Goal: Task Accomplishment & Management: Use online tool/utility

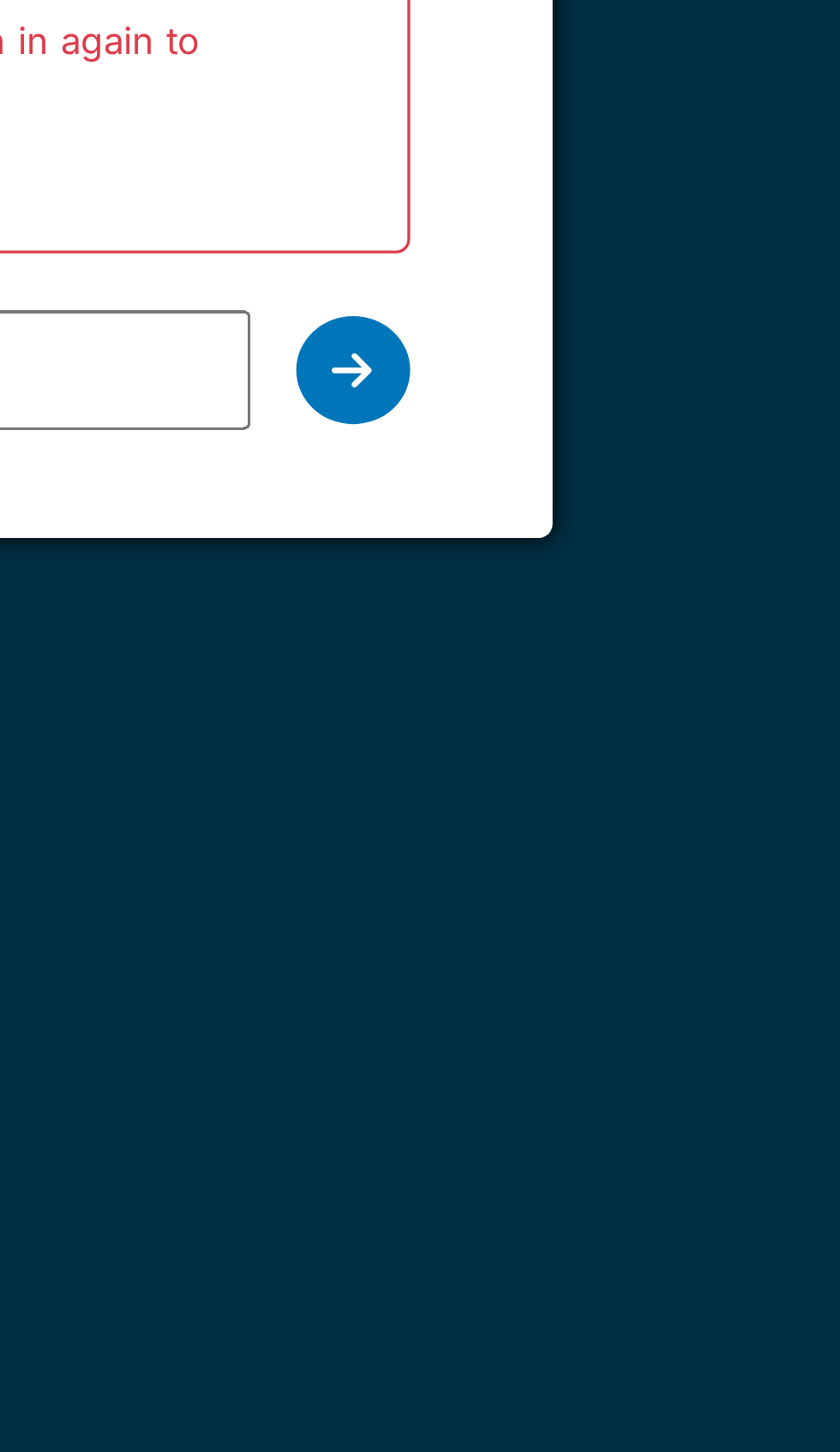
click at [575, 363] on div at bounding box center [565, 363] width 34 height 32
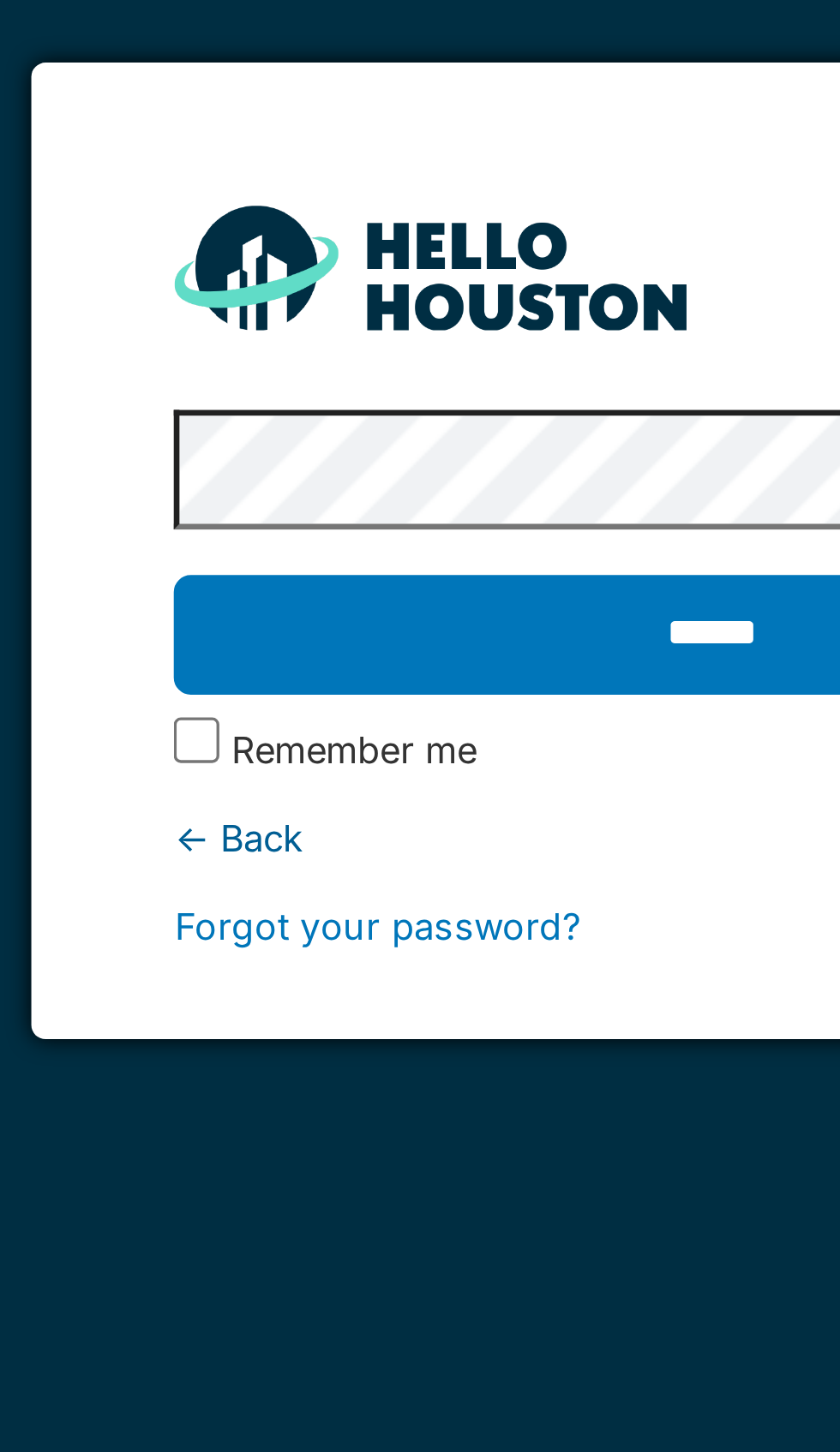
click at [278, 325] on label "Remember me" at bounding box center [312, 329] width 74 height 16
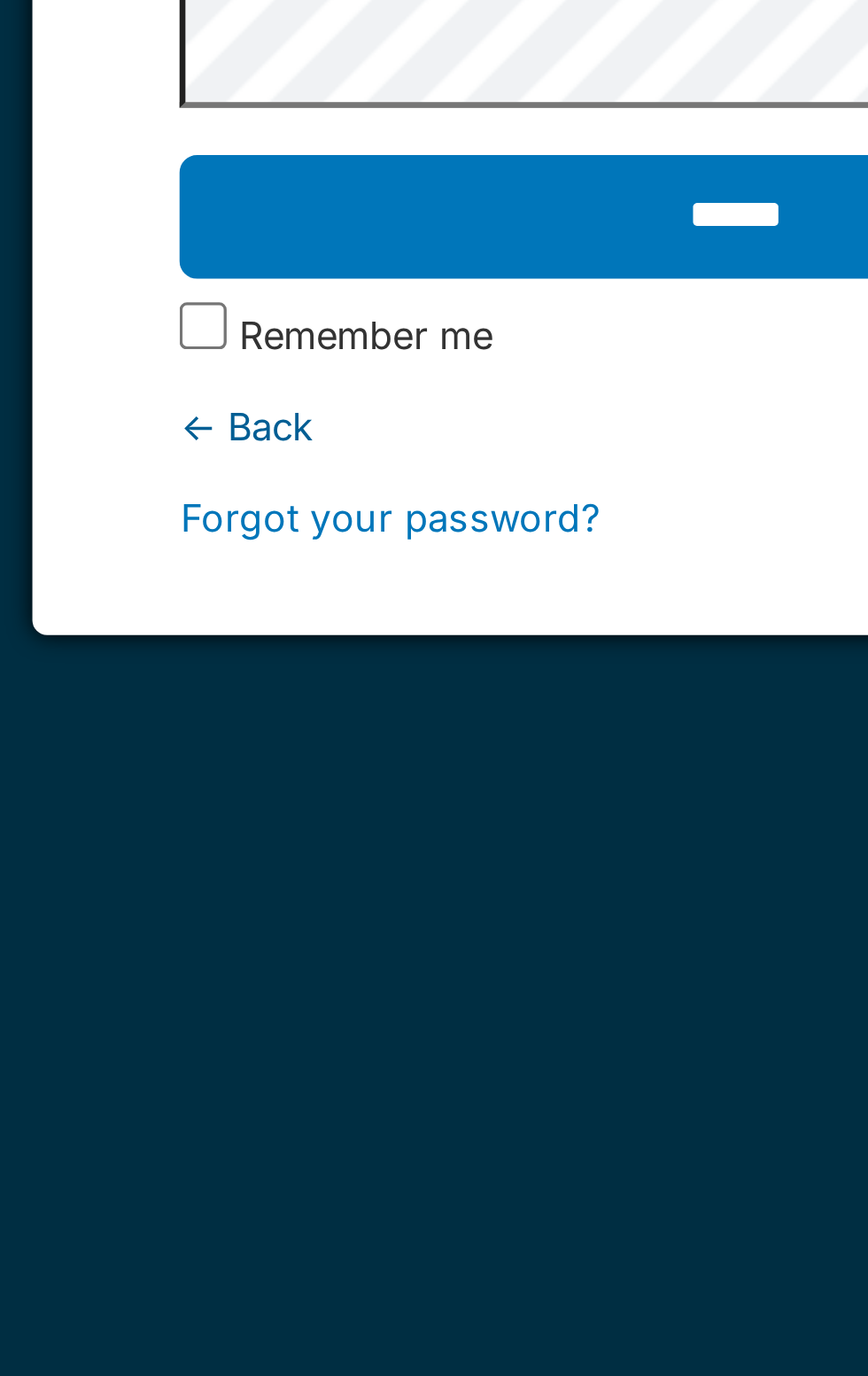
click at [408, 310] on input "******" at bounding box center [434, 305] width 334 height 37
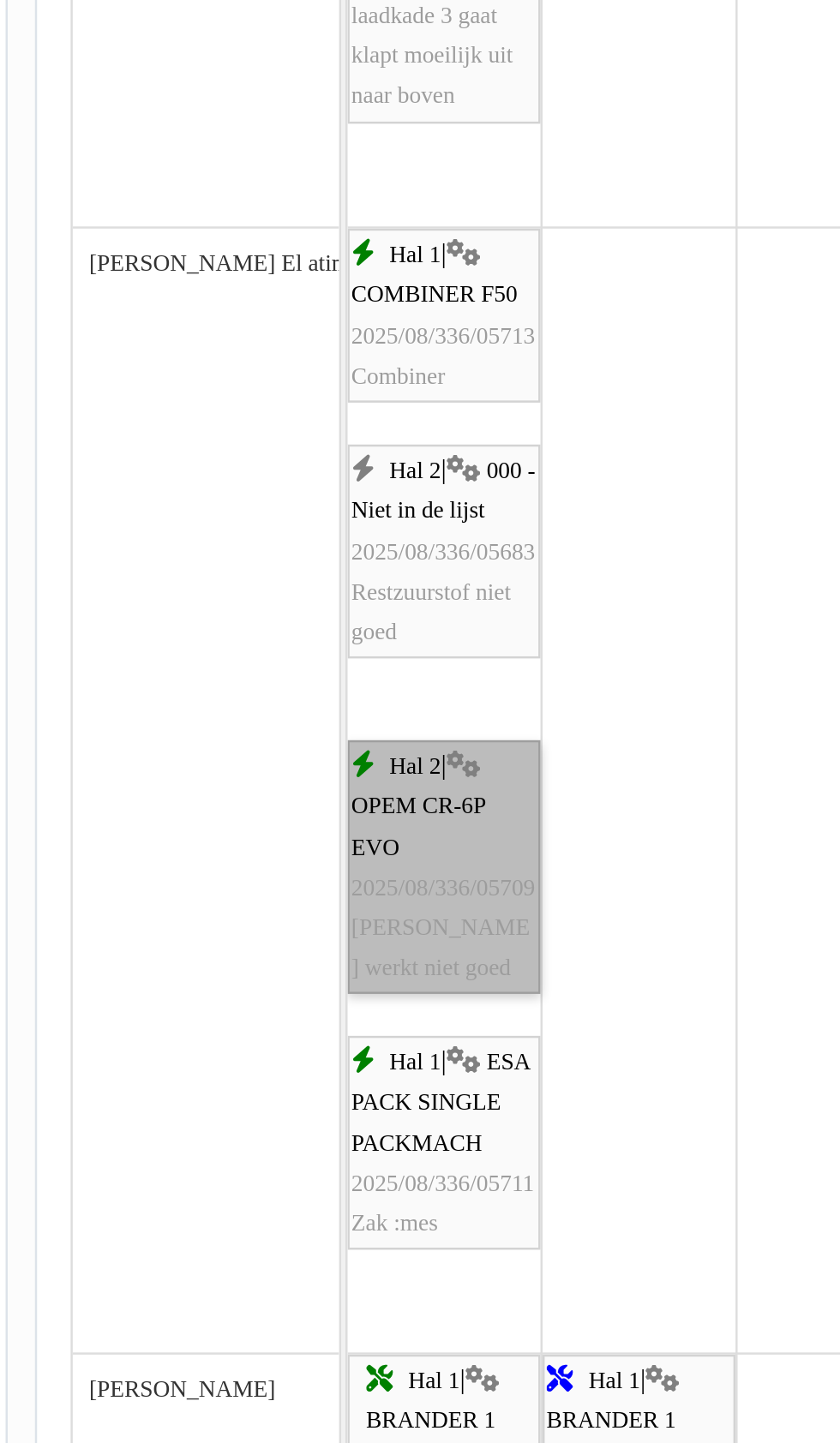
click at [301, 1012] on link "Hal 2 | OPEM CR-6P EVO 2025/08/336/05709 Silinder werkt niet goed" at bounding box center [294, 992] width 79 height 104
